Goal: Task Accomplishment & Management: Complete application form

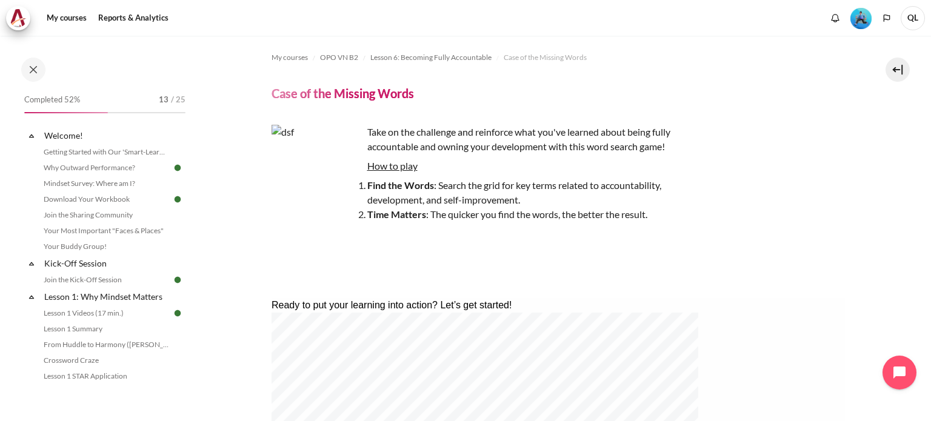
scroll to position [550, 0]
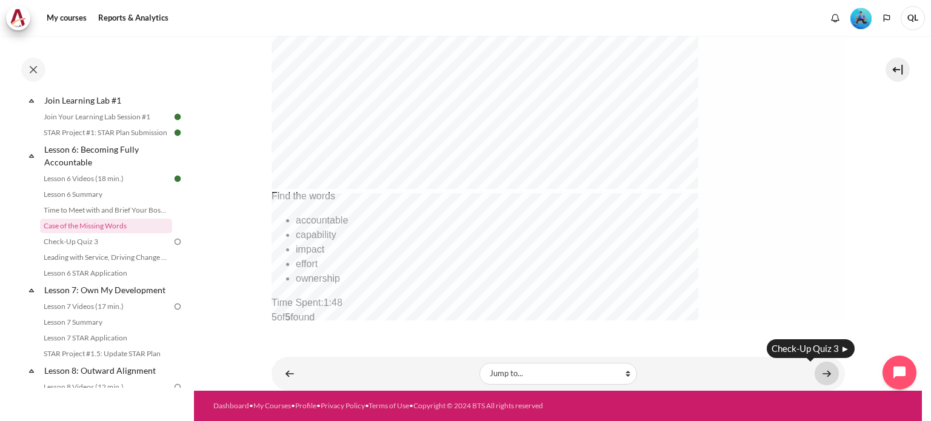
click at [819, 372] on link "Content" at bounding box center [827, 374] width 24 height 24
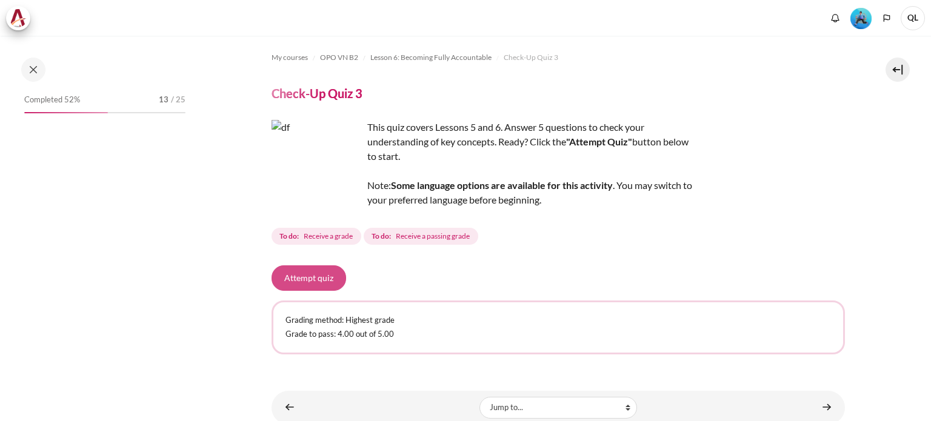
scroll to position [675, 0]
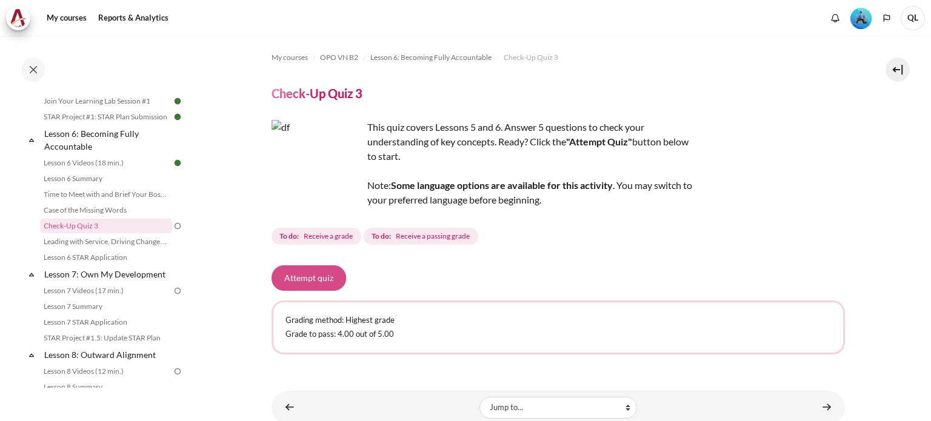
click at [296, 281] on button "Attempt quiz" at bounding box center [309, 277] width 75 height 25
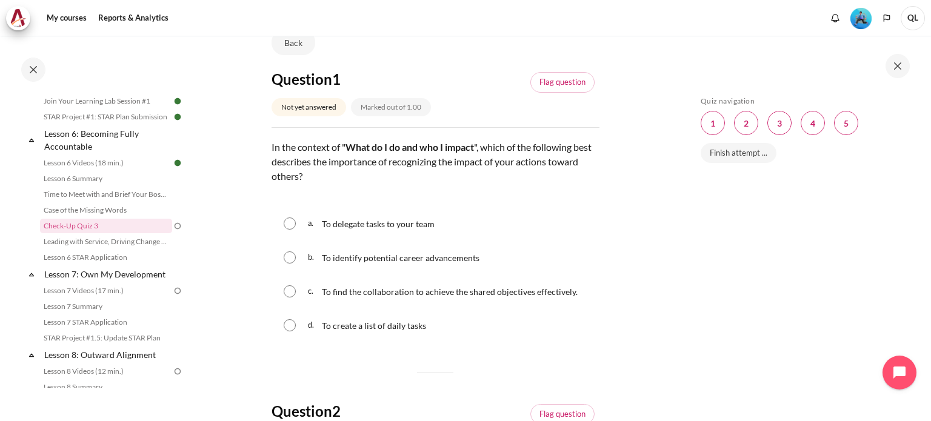
scroll to position [121, 0]
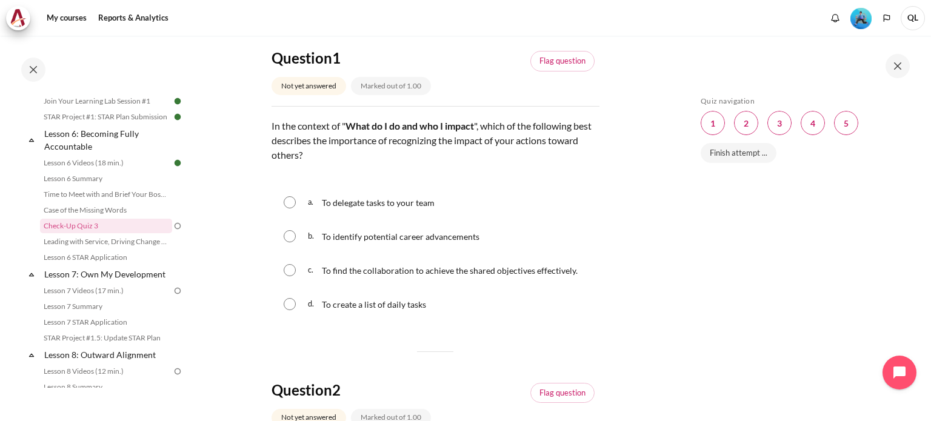
click at [467, 235] on span "To identify potential career advancements" at bounding box center [401, 237] width 158 height 10
radio input "true"
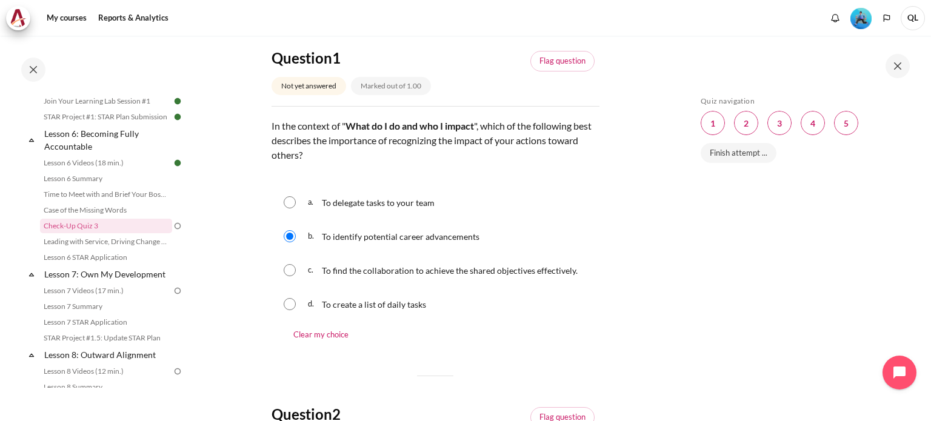
click at [467, 273] on span "To find the collaboration to achieve the shared objectives effectively." at bounding box center [450, 270] width 256 height 10
radio input "true"
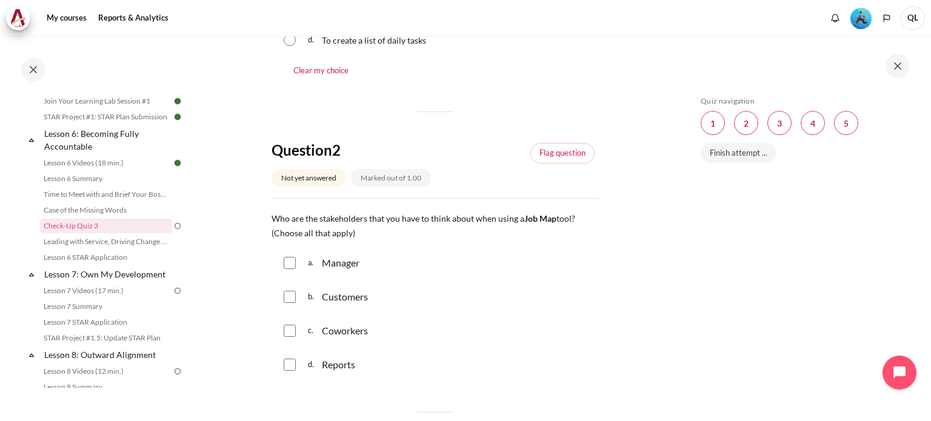
scroll to position [424, 0]
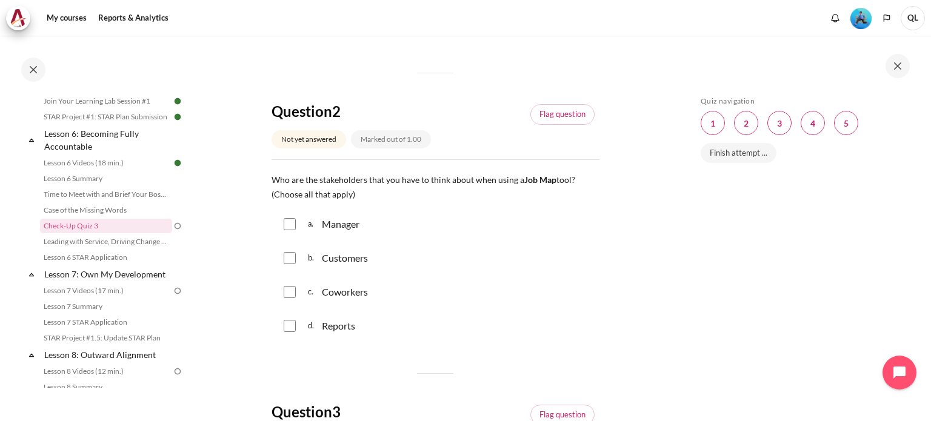
click at [288, 227] on input "Content" at bounding box center [290, 224] width 12 height 12
checkbox input "true"
click at [290, 264] on div "b. Customers" at bounding box center [436, 258] width 328 height 32
click at [288, 258] on input "Content" at bounding box center [290, 258] width 12 height 12
checkbox input "true"
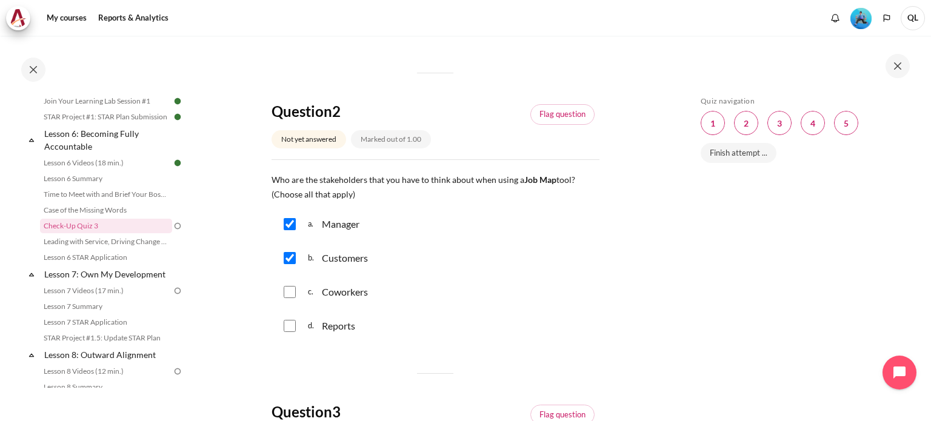
click at [294, 329] on input "Content" at bounding box center [290, 326] width 12 height 12
checkbox input "true"
click at [285, 294] on input "Content" at bounding box center [290, 292] width 12 height 12
checkbox input "true"
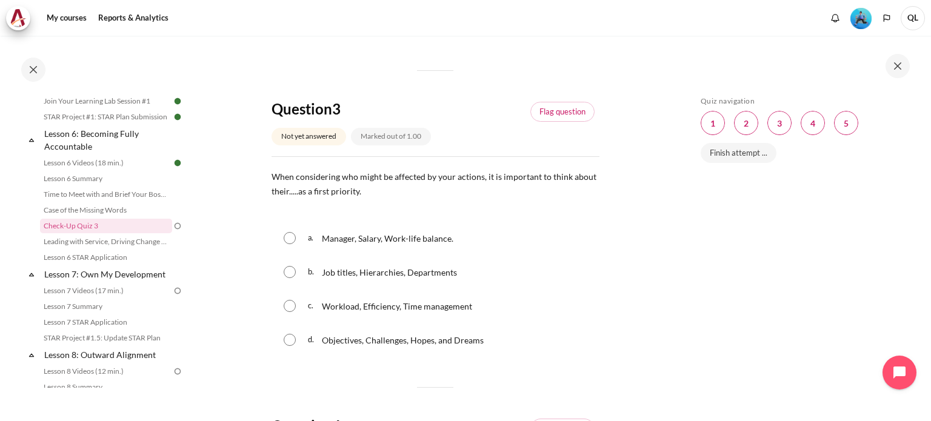
scroll to position [788, 0]
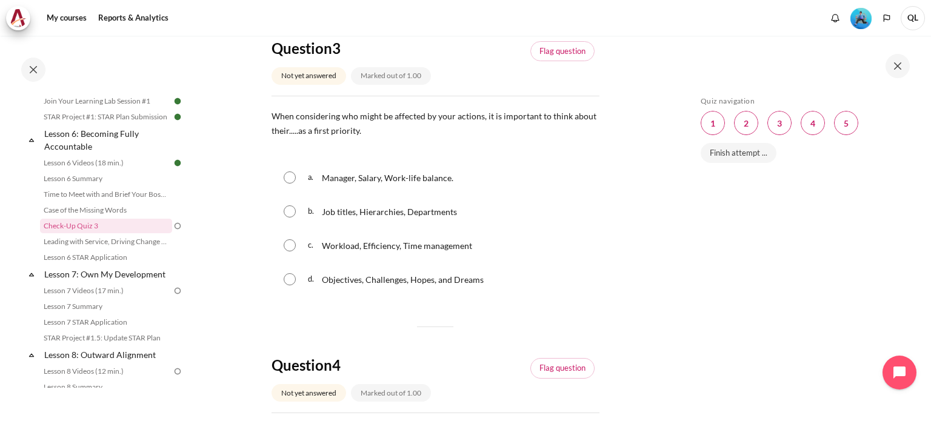
click at [453, 287] on p "Objectives, Challenges, Hopes, and Dreams" at bounding box center [403, 279] width 162 height 15
radio input "true"
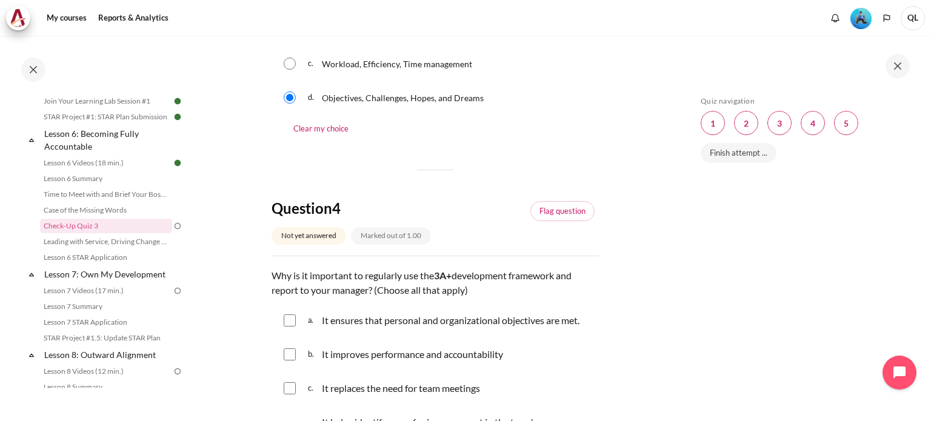
scroll to position [1091, 0]
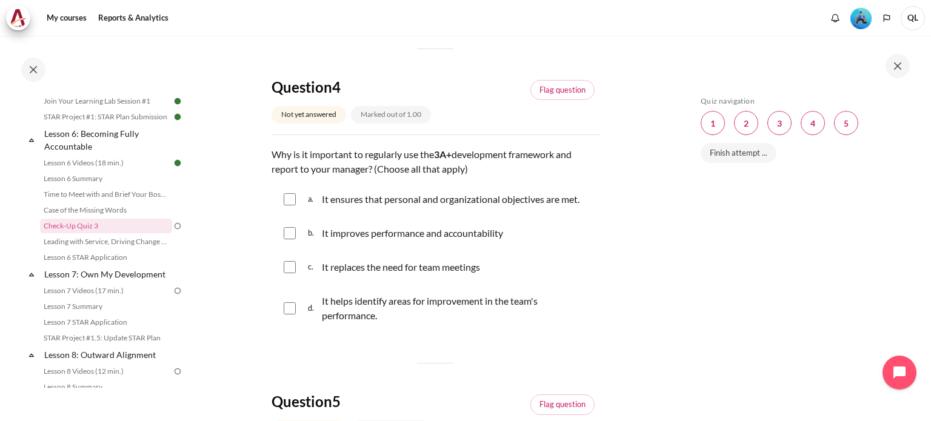
click at [461, 233] on p "It improves performance and accountability" at bounding box center [412, 233] width 181 height 15
checkbox input "true"
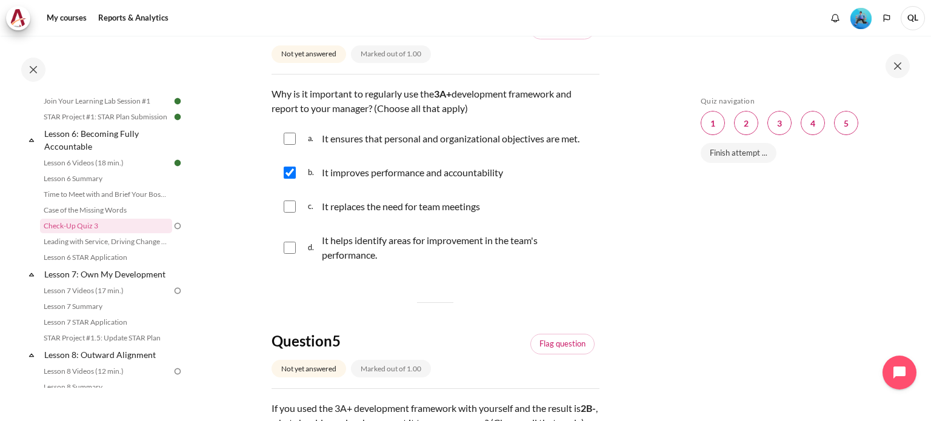
click at [515, 242] on p "It helps identify areas for improvement in the team's performance." at bounding box center [458, 247] width 272 height 29
checkbox input "true"
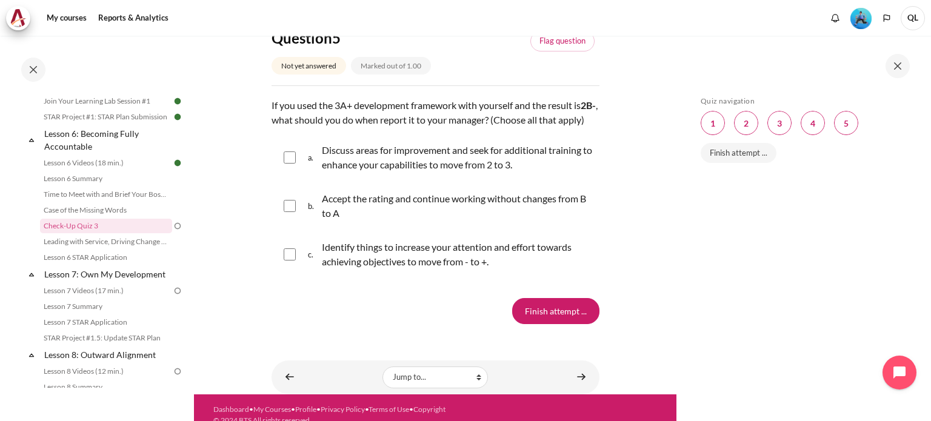
scroll to position [1394, 0]
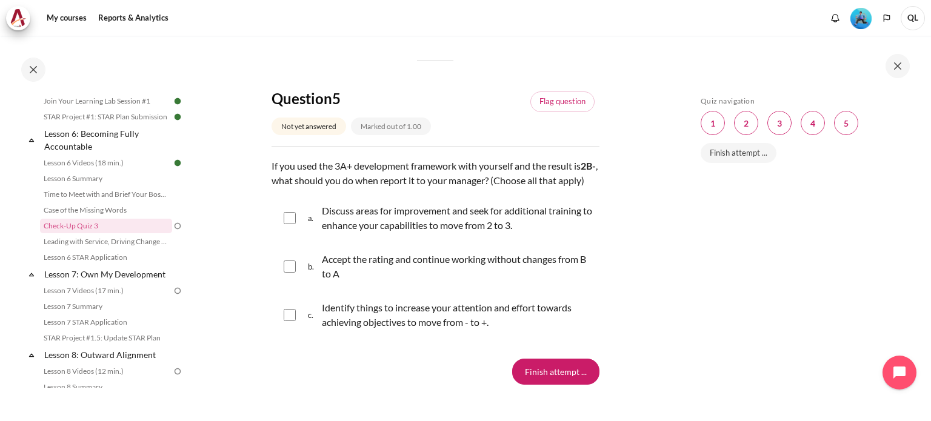
click at [510, 233] on p "Discuss areas for improvement and seek for additional training to enhance your …" at bounding box center [458, 218] width 272 height 29
checkbox input "true"
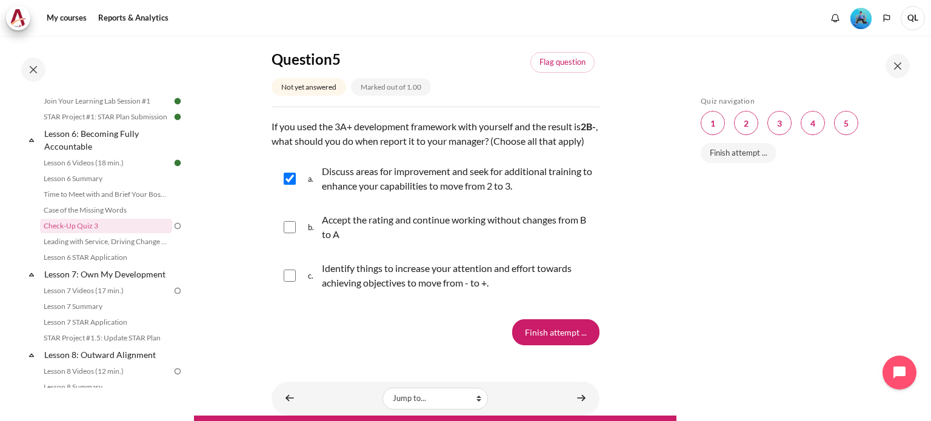
scroll to position [1454, 0]
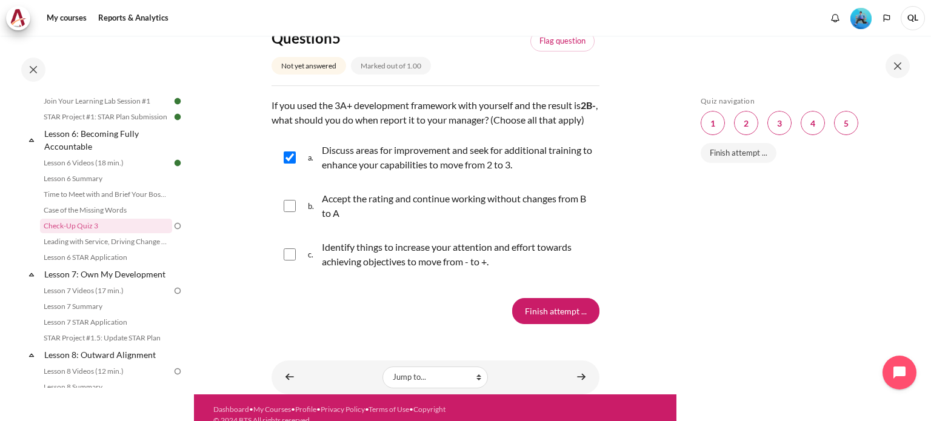
click at [421, 267] on p "Identify things to increase your attention and effort towards achieving objecti…" at bounding box center [458, 254] width 272 height 29
checkbox input "true"
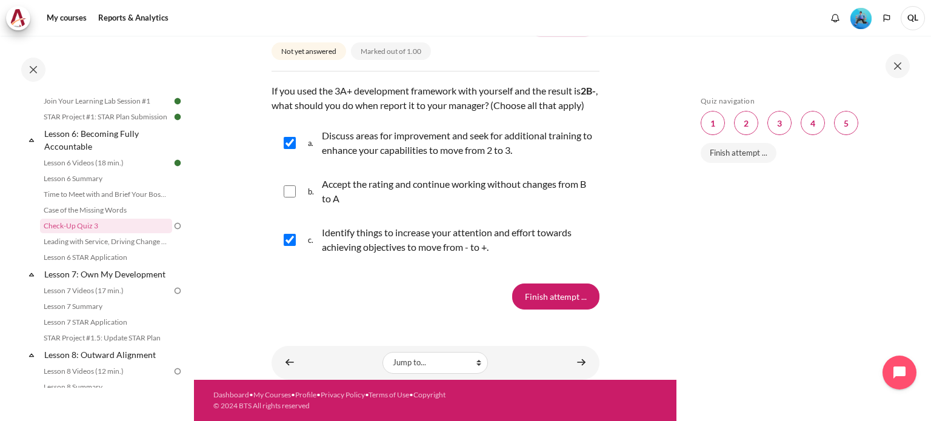
scroll to position [1484, 0]
click at [564, 298] on input "Finish attempt ..." at bounding box center [555, 296] width 87 height 25
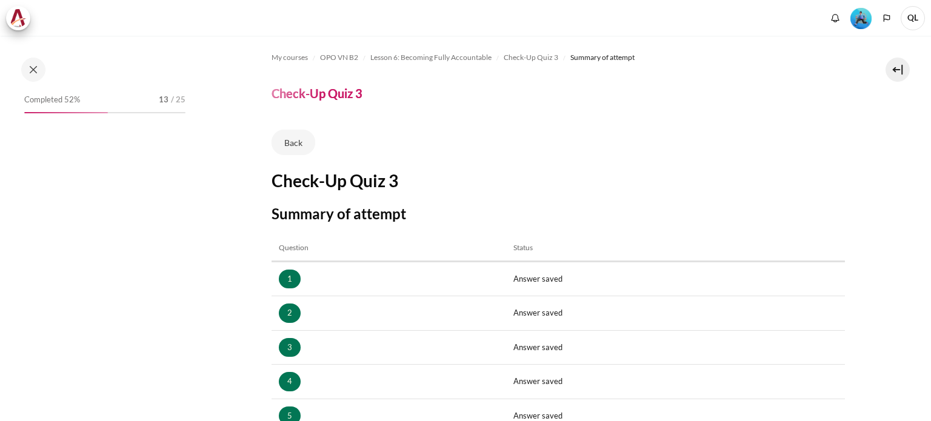
scroll to position [201, 0]
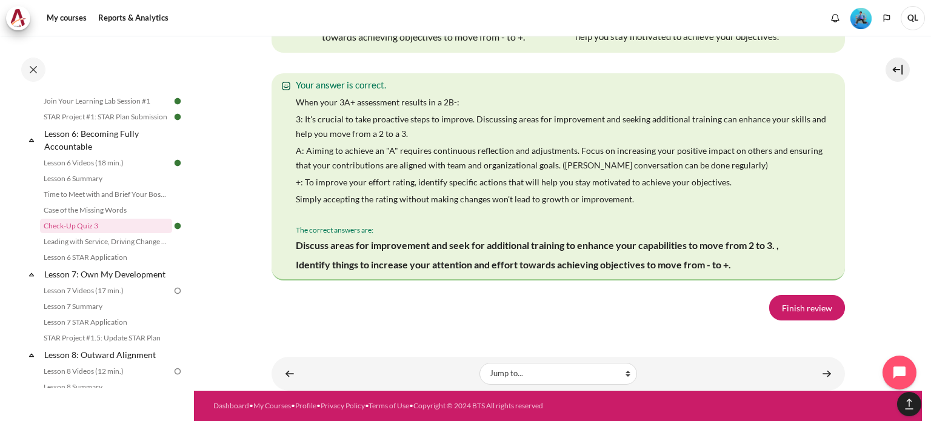
scroll to position [2367, 0]
click at [771, 311] on link "Finish review" at bounding box center [807, 307] width 76 height 25
